Goal: Transaction & Acquisition: Register for event/course

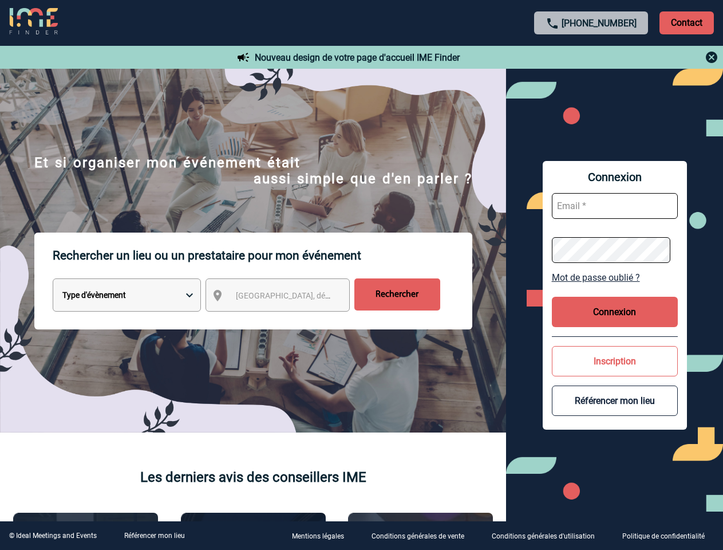
click at [361, 275] on p "Rechercher un lieu ou un prestataire pour mon événement" at bounding box center [263, 255] width 420 height 46
click at [687, 22] on p "Contact" at bounding box center [687, 22] width 54 height 23
click at [592, 57] on div at bounding box center [591, 57] width 255 height 14
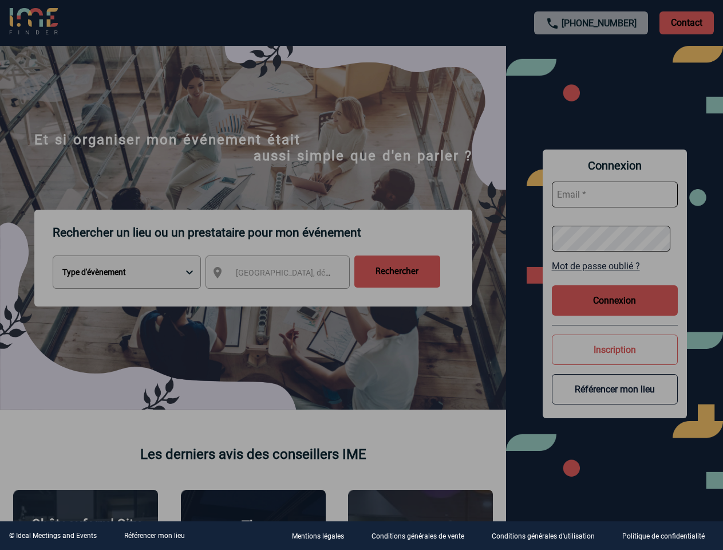
click at [288, 297] on div at bounding box center [361, 275] width 723 height 550
click at [615, 277] on div at bounding box center [361, 275] width 723 height 550
click at [615, 312] on div at bounding box center [361, 275] width 723 height 550
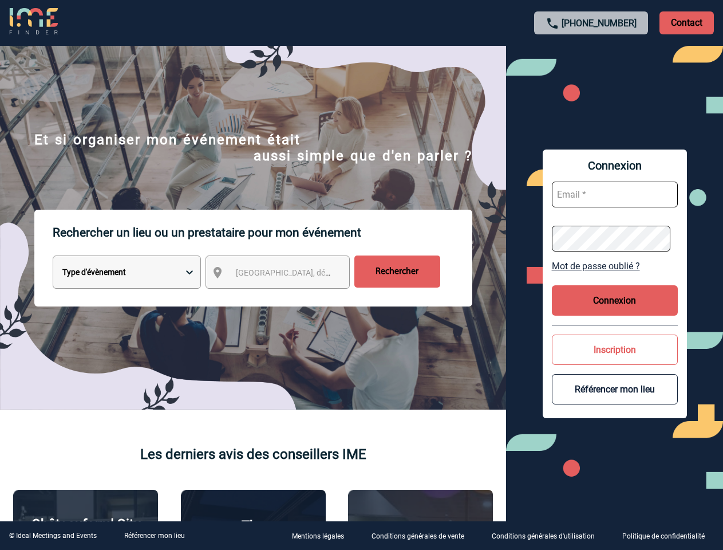
click at [615, 361] on button "Inscription" at bounding box center [615, 349] width 126 height 30
click at [615, 400] on body "[PHONE_NUMBER] Contact Contact Nouveau design de votre page d'accueil IME Finde…" at bounding box center [361, 275] width 723 height 550
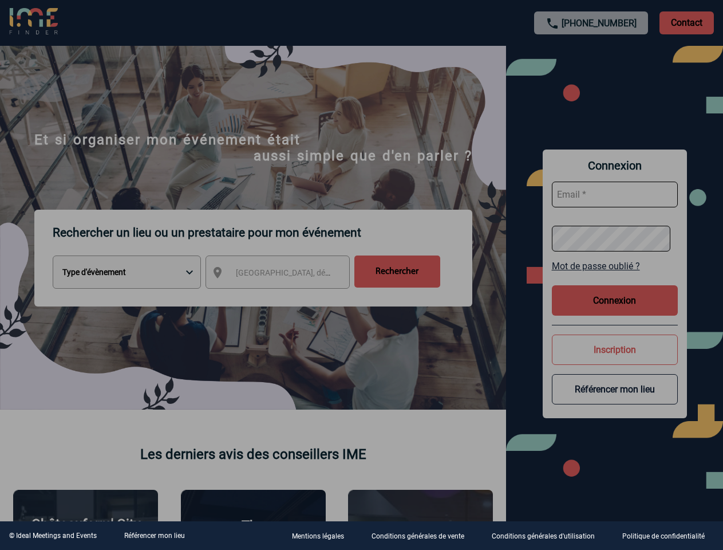
click at [154, 535] on link "Référencer mon lieu" at bounding box center [154, 535] width 61 height 8
